Goal: Task Accomplishment & Management: Manage account settings

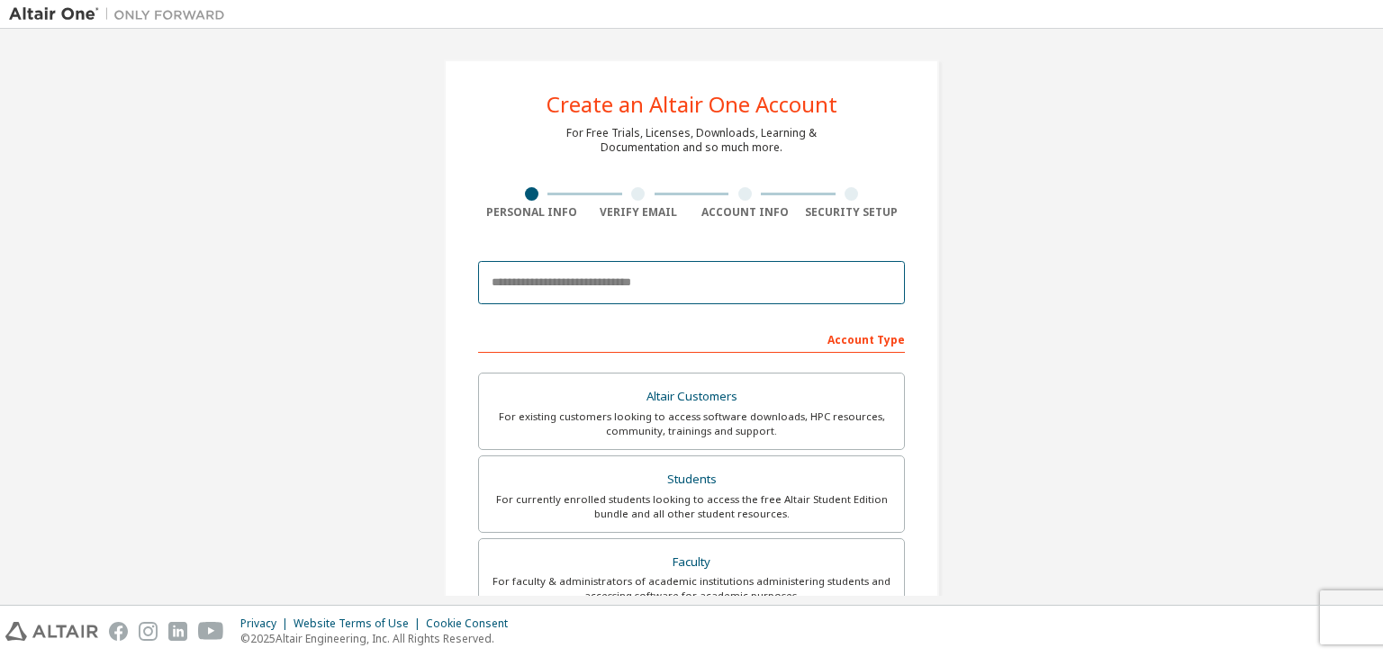
click at [648, 283] on input "email" at bounding box center [691, 282] width 427 height 43
type input "**********"
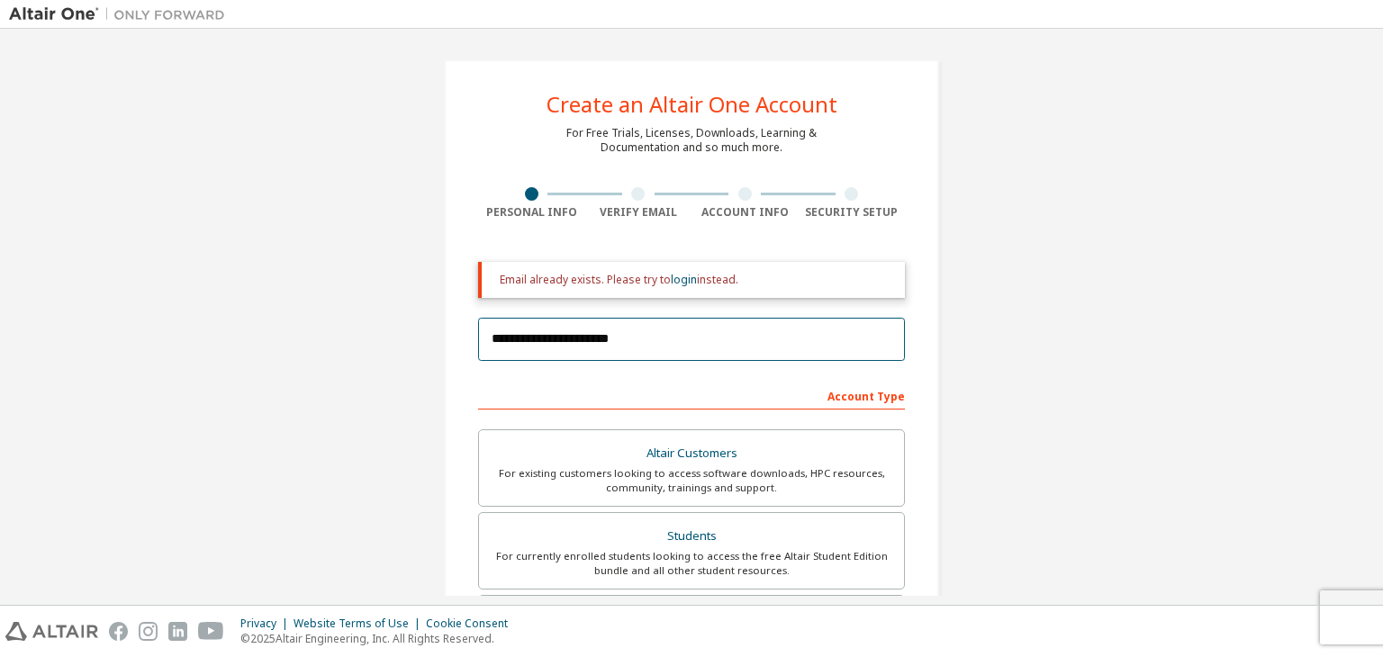
scroll to position [180, 0]
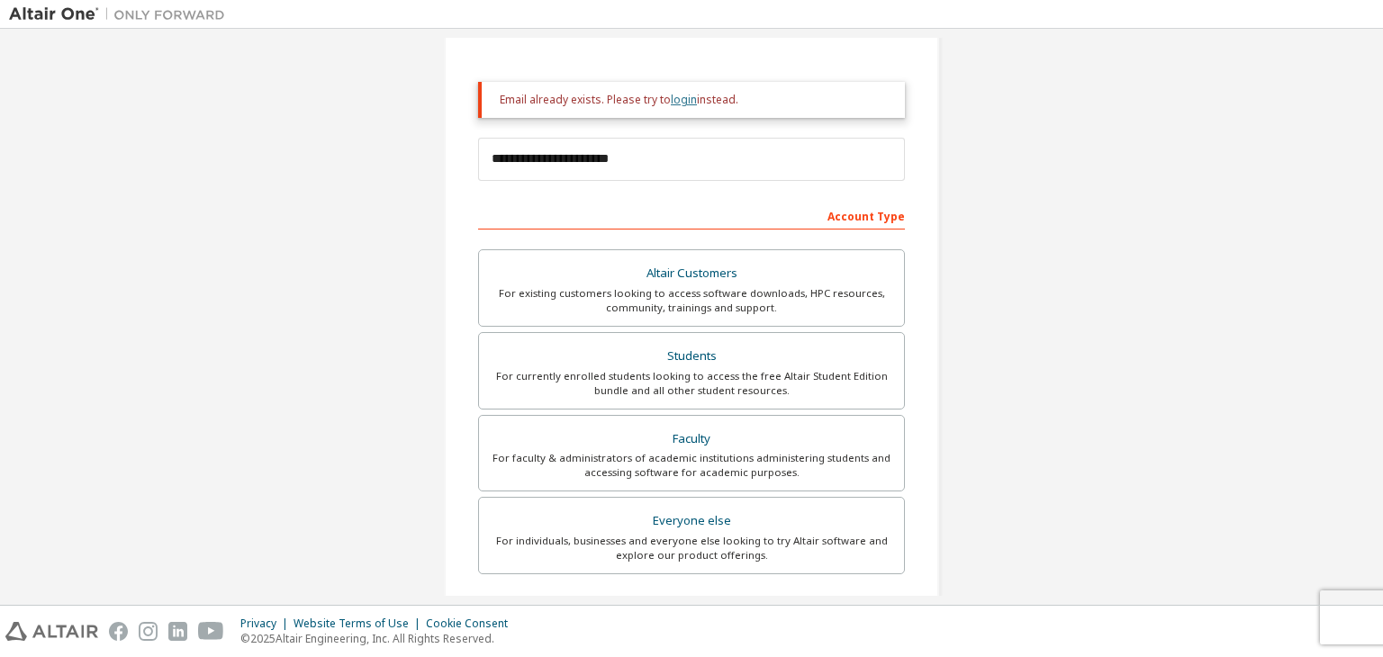
click at [681, 102] on link "login" at bounding box center [684, 99] width 26 height 15
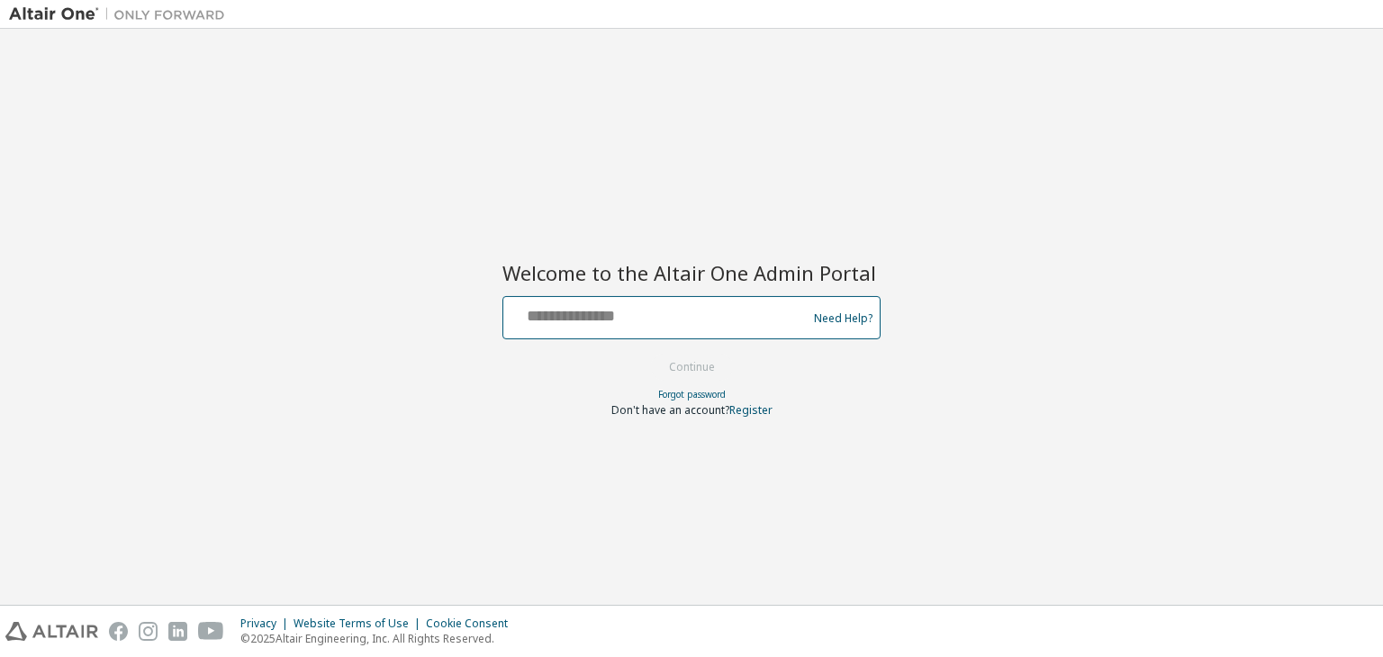
click at [645, 318] on input "text" at bounding box center [657, 314] width 294 height 26
type input "**********"
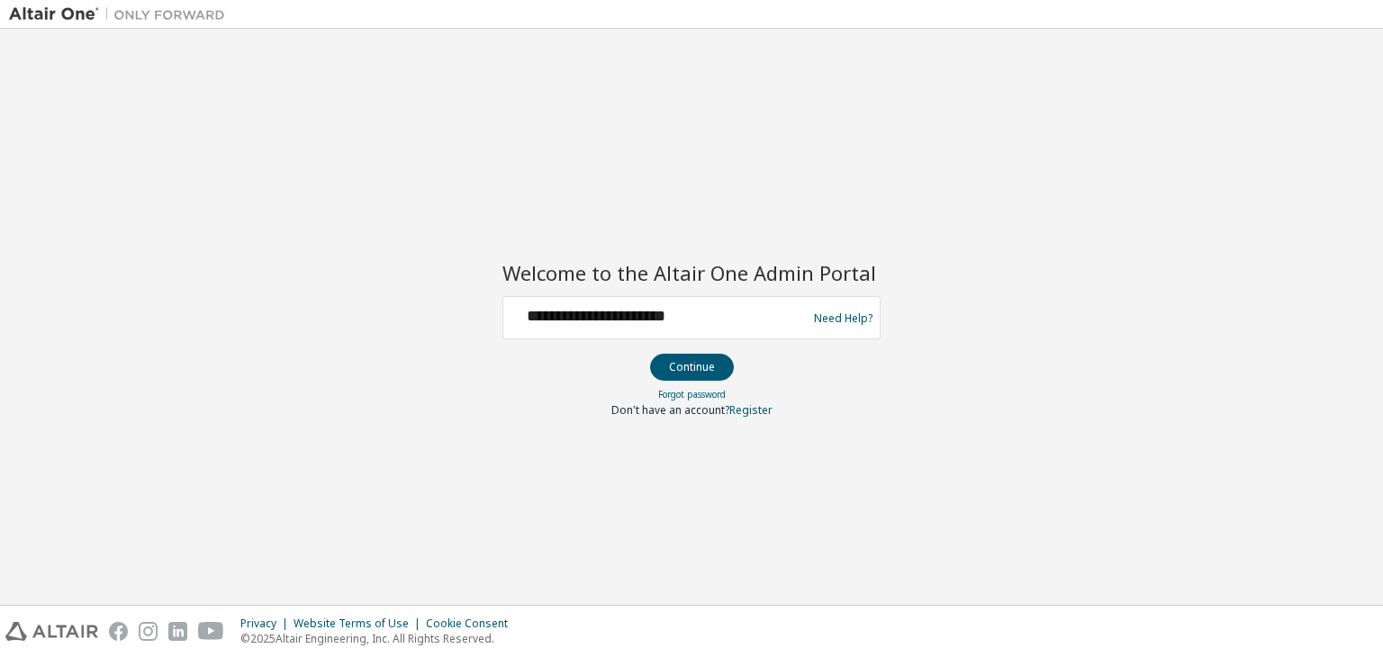
click at [698, 367] on button "Continue" at bounding box center [692, 367] width 84 height 27
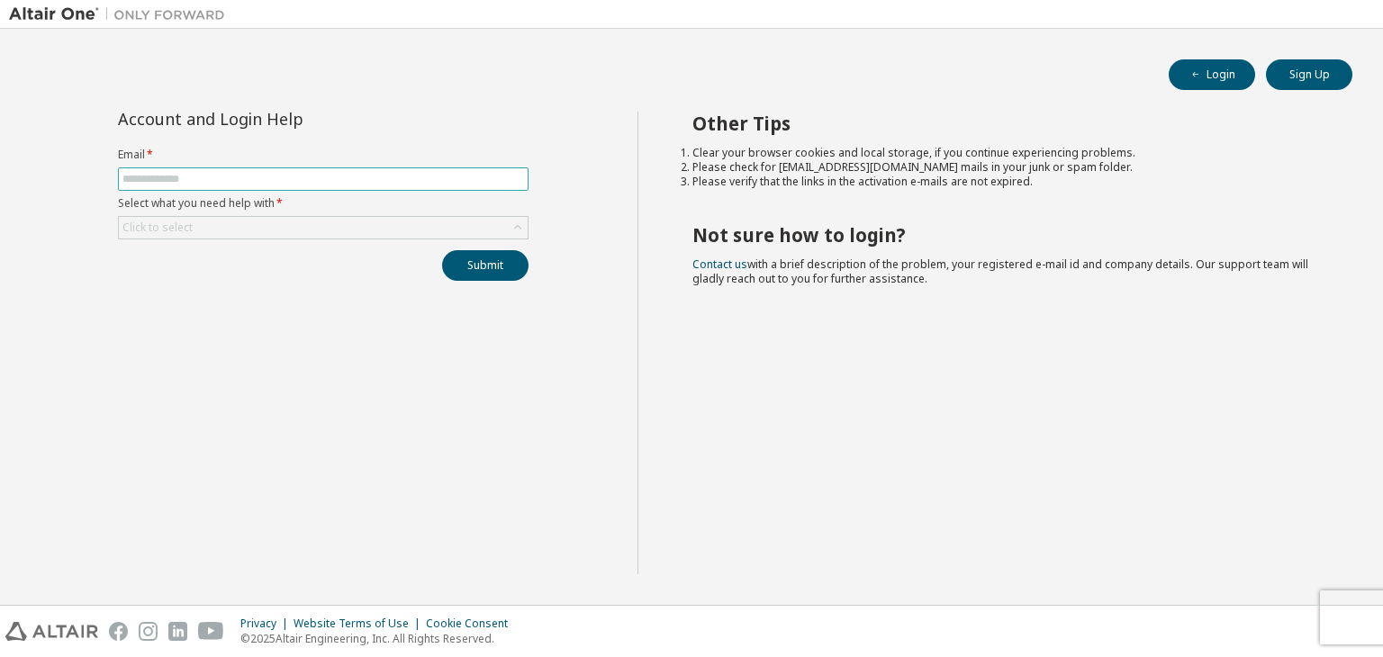
click at [241, 184] on input "text" at bounding box center [322, 179] width 401 height 14
type input "**********"
click at [247, 222] on div "Click to select" at bounding box center [323, 228] width 409 height 22
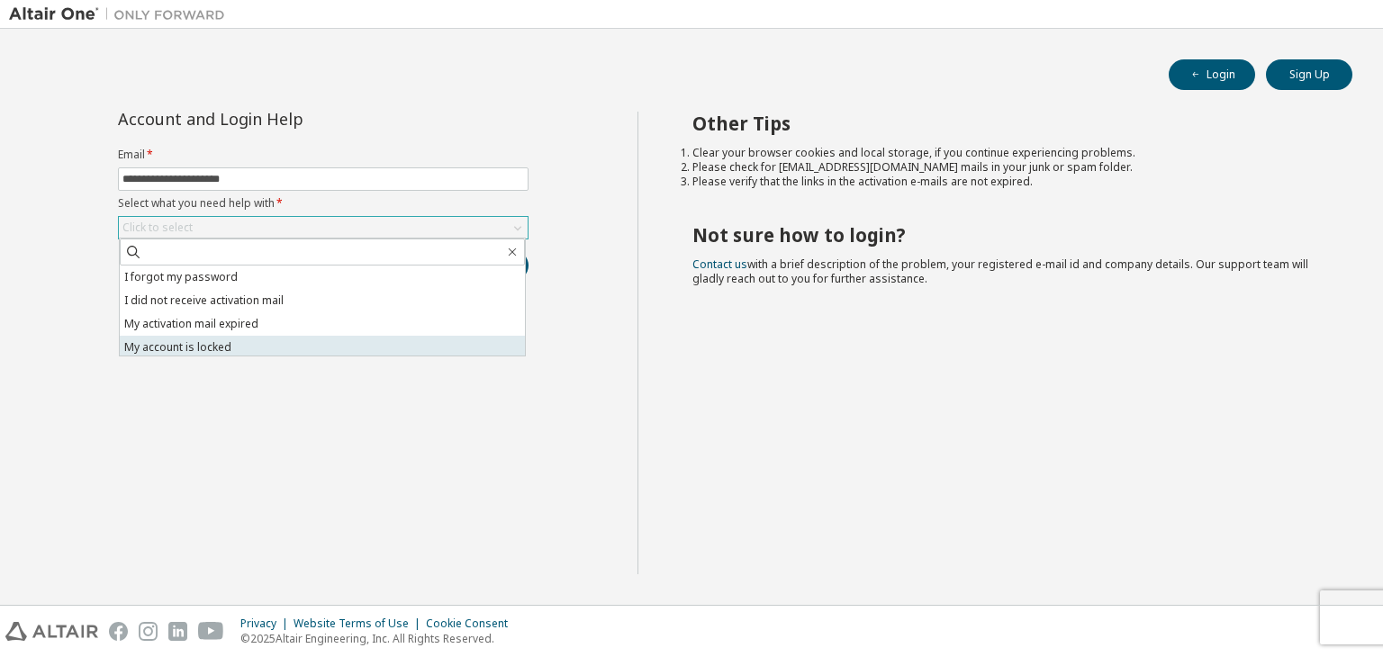
click at [205, 346] on li "My account is locked" at bounding box center [322, 347] width 405 height 23
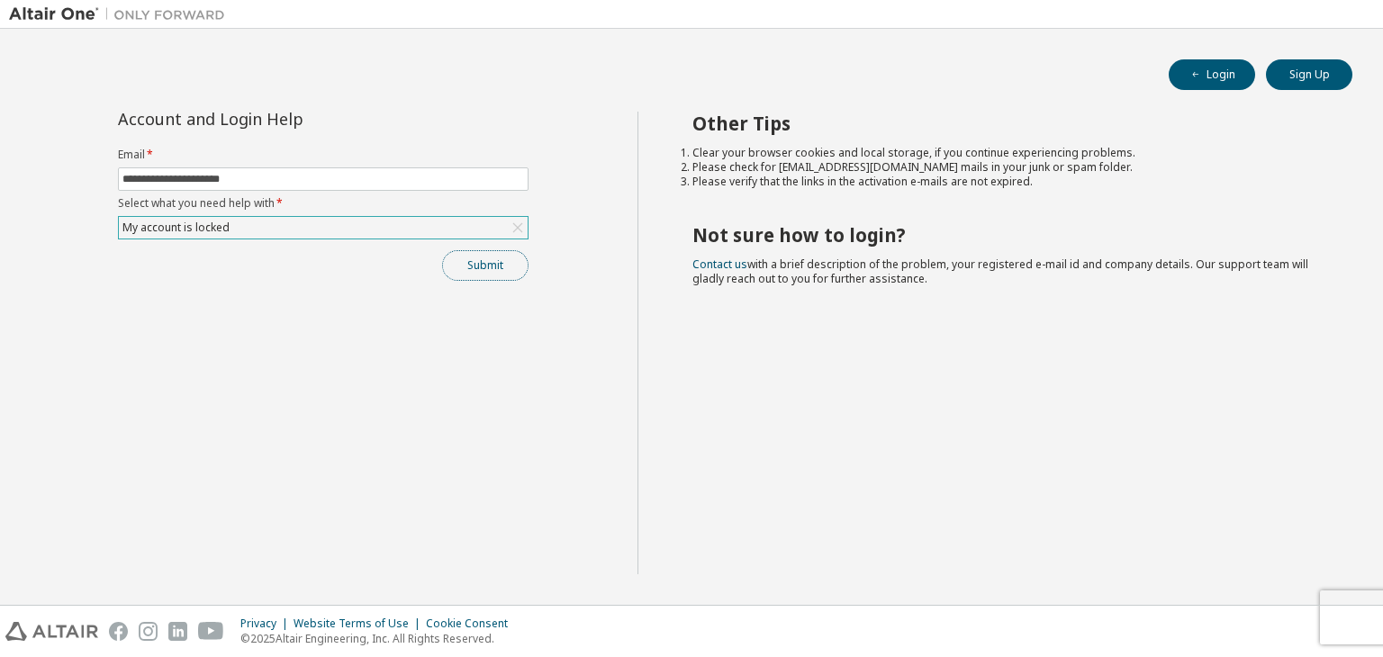
click at [468, 257] on button "Submit" at bounding box center [485, 265] width 86 height 31
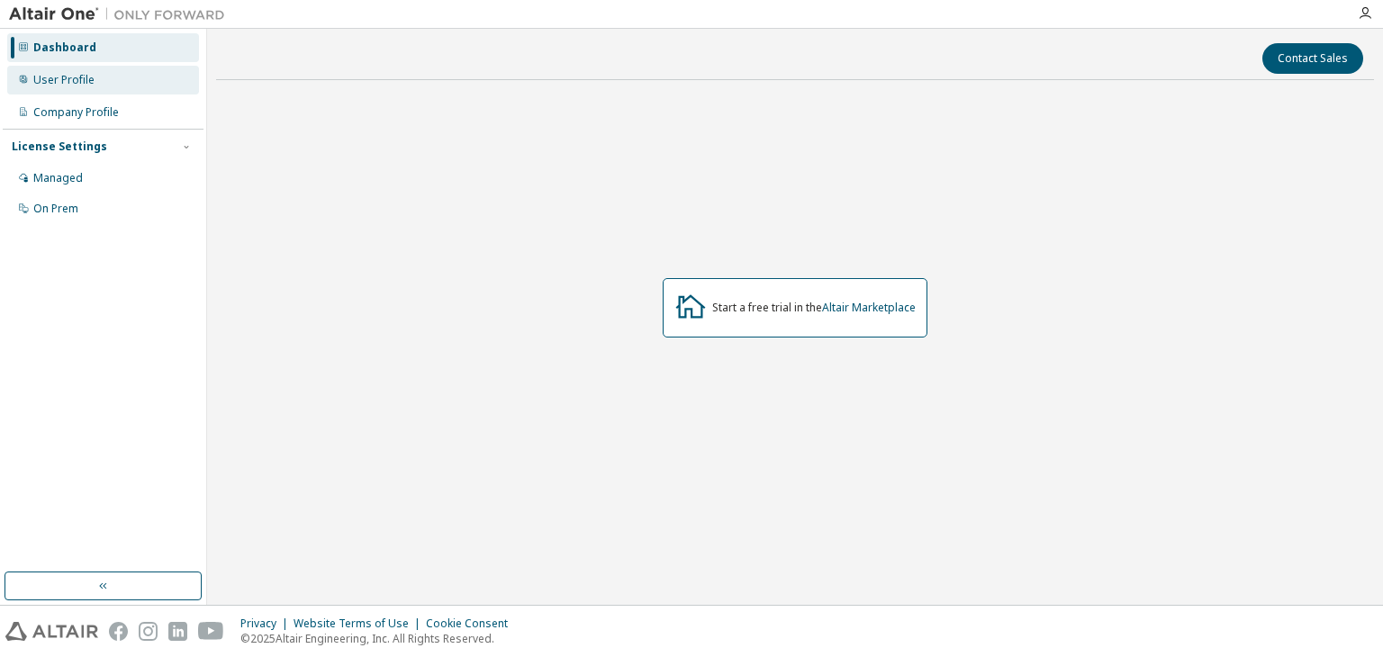
click at [88, 84] on div "User Profile" at bounding box center [63, 80] width 61 height 14
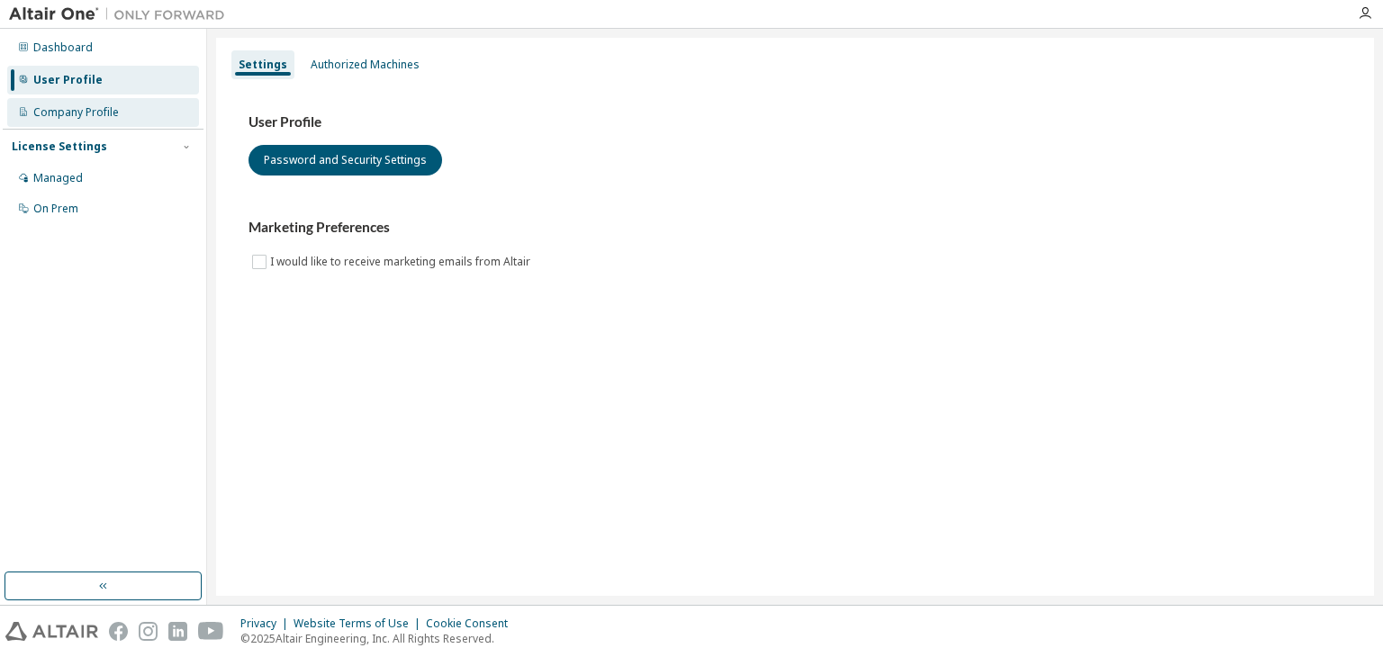
click at [88, 106] on div "Company Profile" at bounding box center [76, 112] width 86 height 14
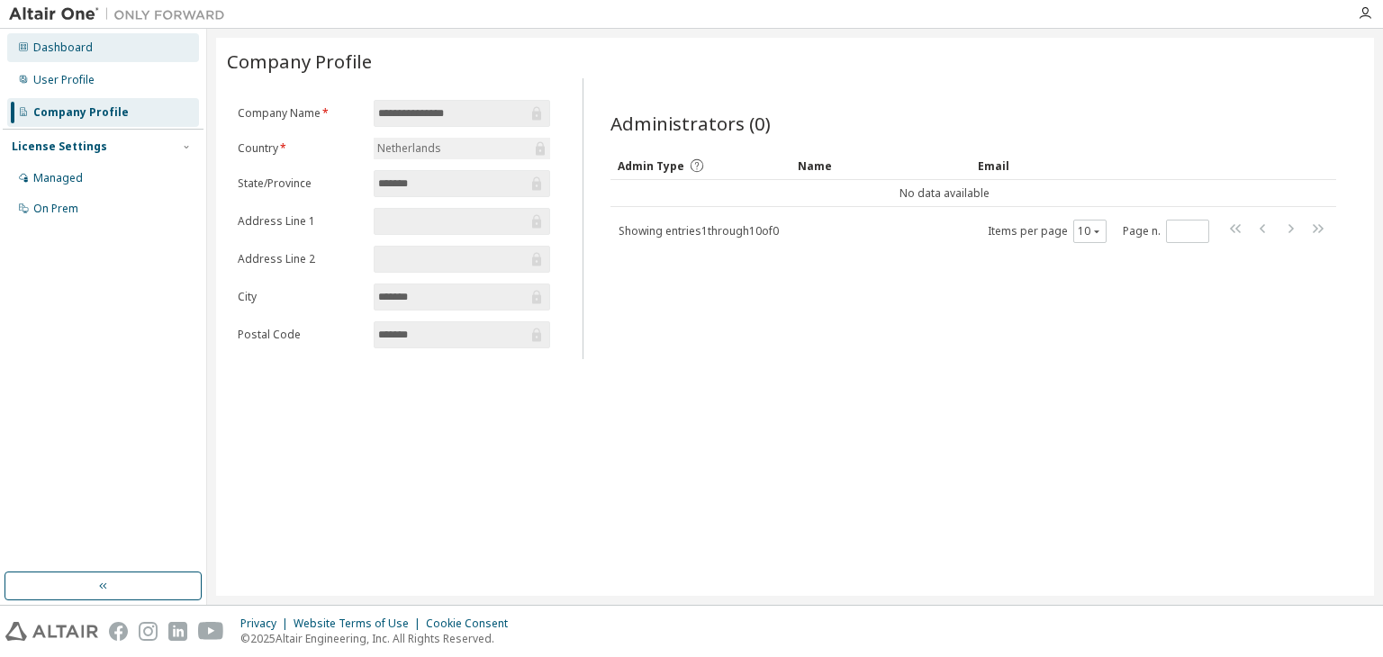
click at [77, 53] on div "Dashboard" at bounding box center [62, 48] width 59 height 14
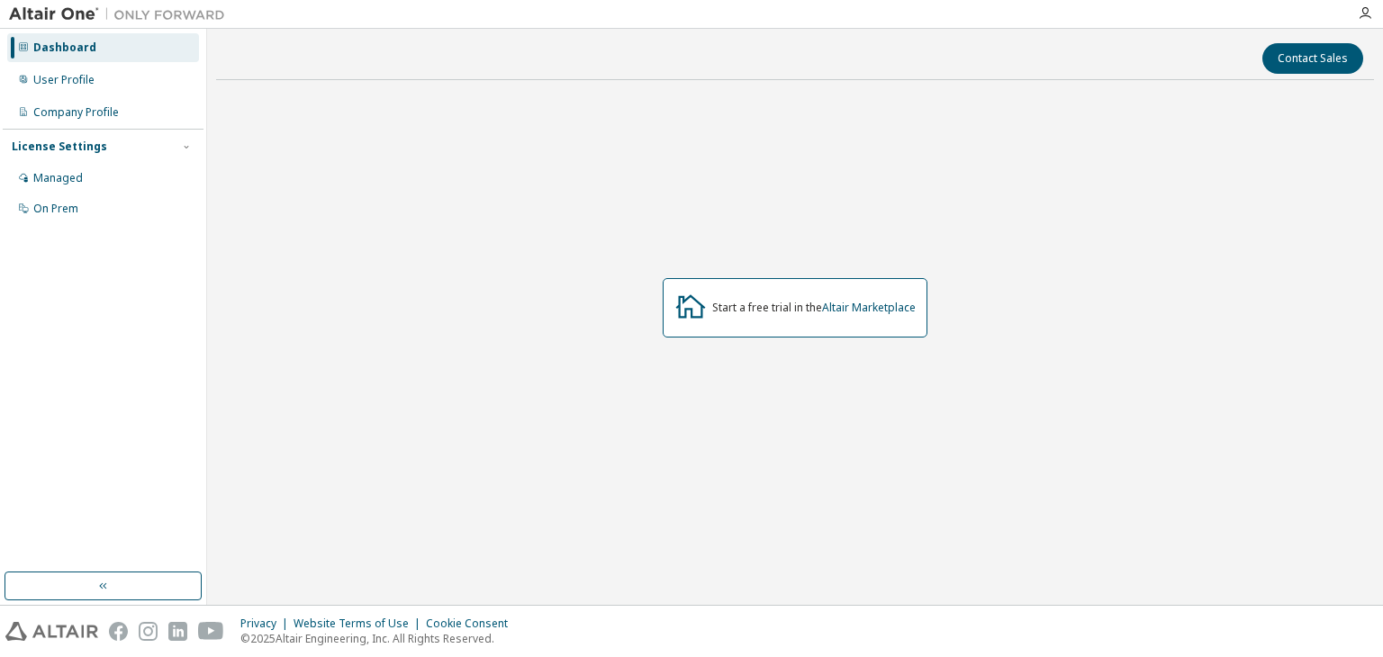
click at [62, 12] on img at bounding box center [121, 14] width 225 height 18
